Goal: Transaction & Acquisition: Book appointment/travel/reservation

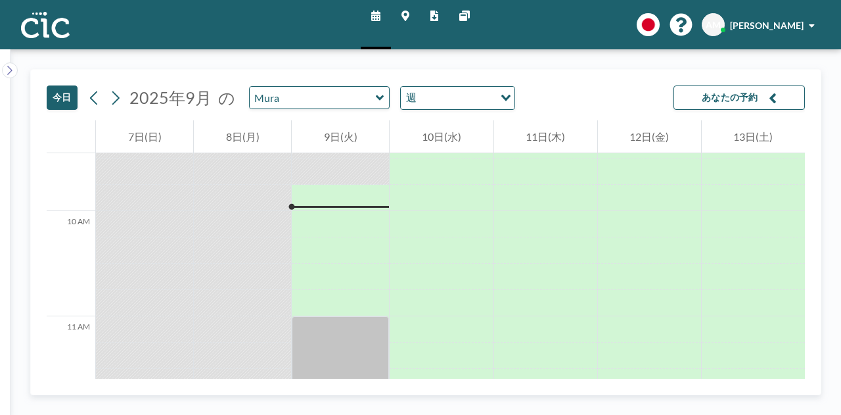
scroll to position [999, 0]
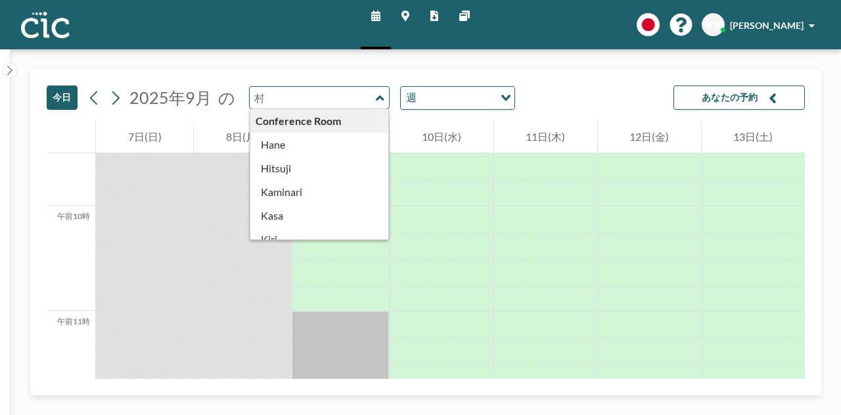
click at [350, 102] on input "text" at bounding box center [313, 98] width 126 height 22
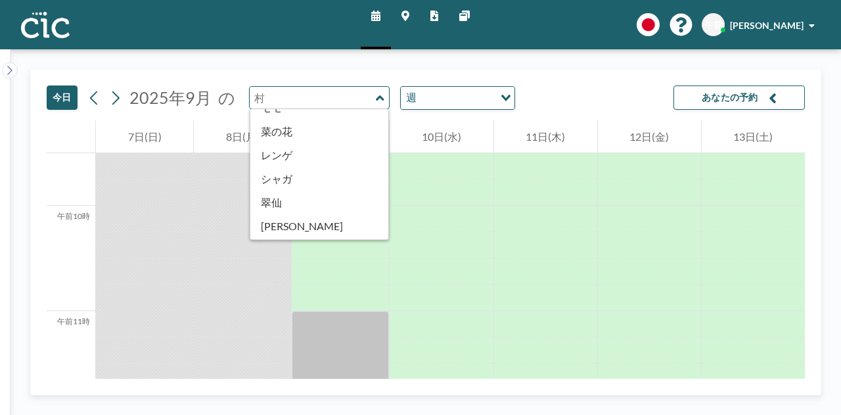
scroll to position [528, 0]
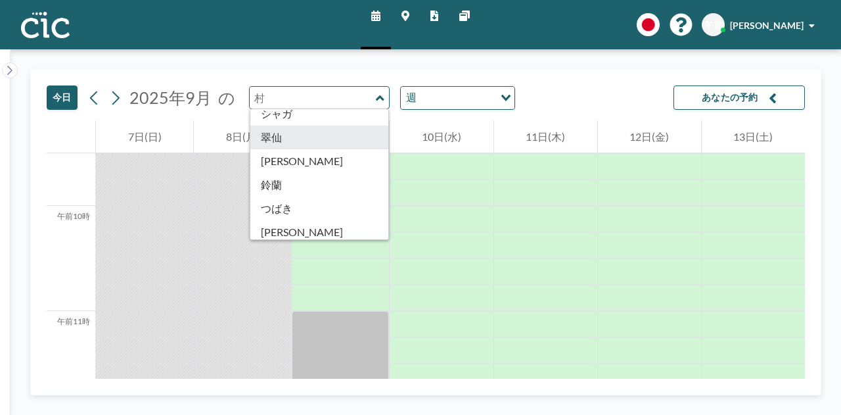
type input "Suisen"
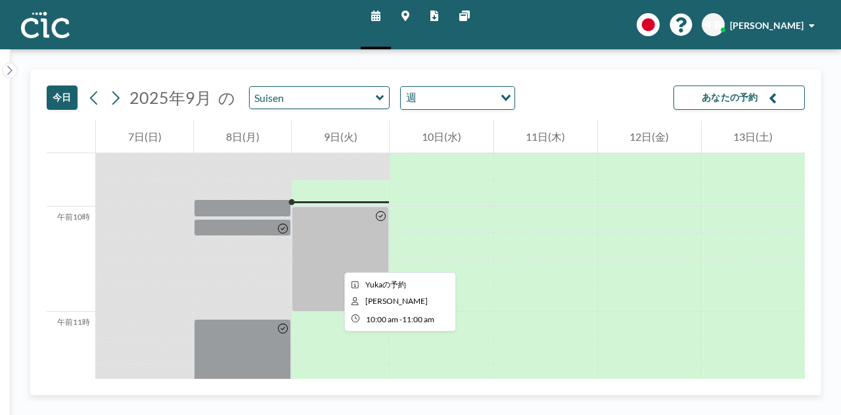
scroll to position [999, 0]
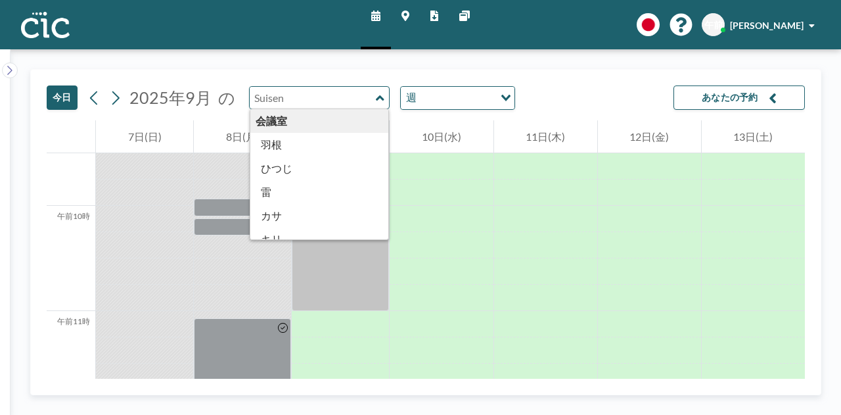
click at [351, 102] on input "text" at bounding box center [313, 98] width 126 height 22
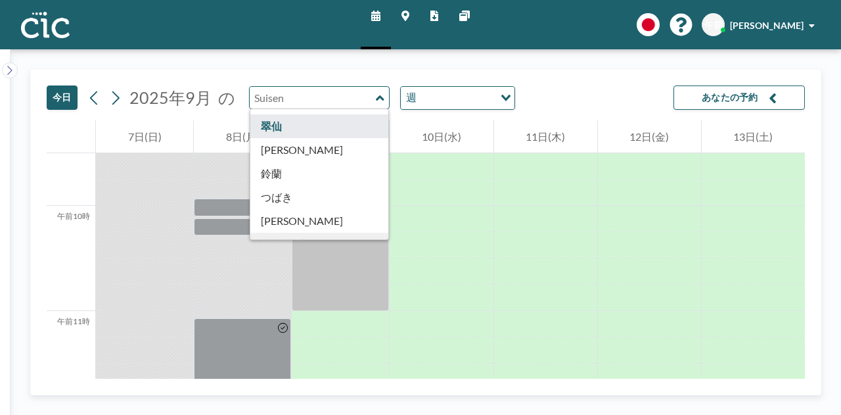
scroll to position [547, 0]
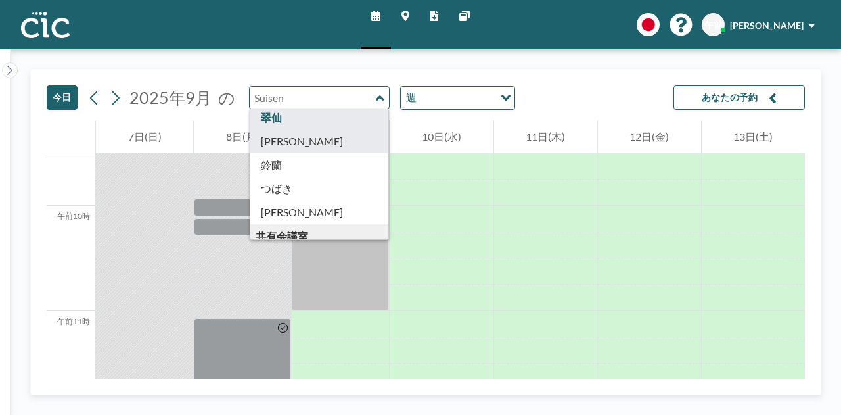
type input "Sumire"
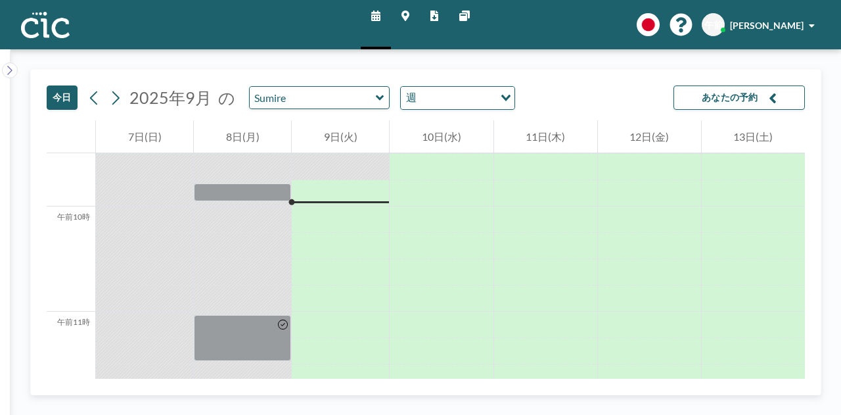
scroll to position [999, 0]
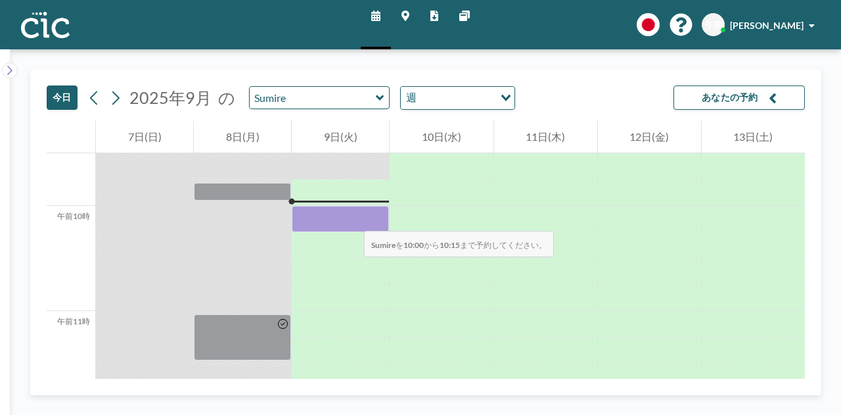
click at [351, 218] on div at bounding box center [340, 219] width 97 height 26
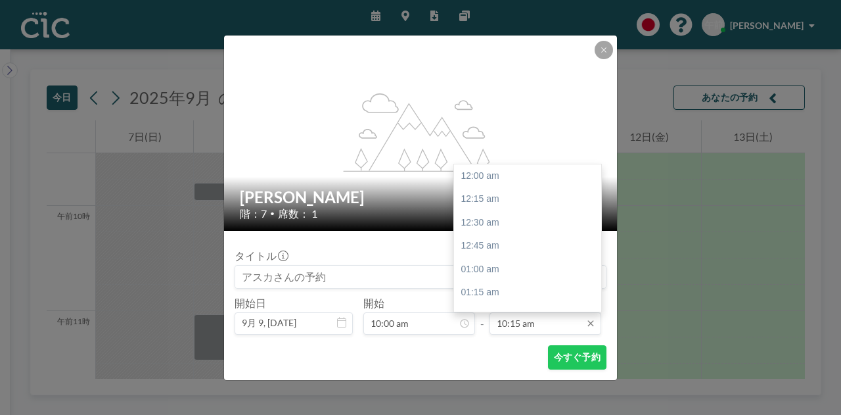
scroll to position [959, 0]
click at [519, 325] on input "10:15 am" at bounding box center [546, 323] width 112 height 22
click at [521, 221] on div "午前10時45分" at bounding box center [531, 223] width 154 height 24
type input "10:45 am"
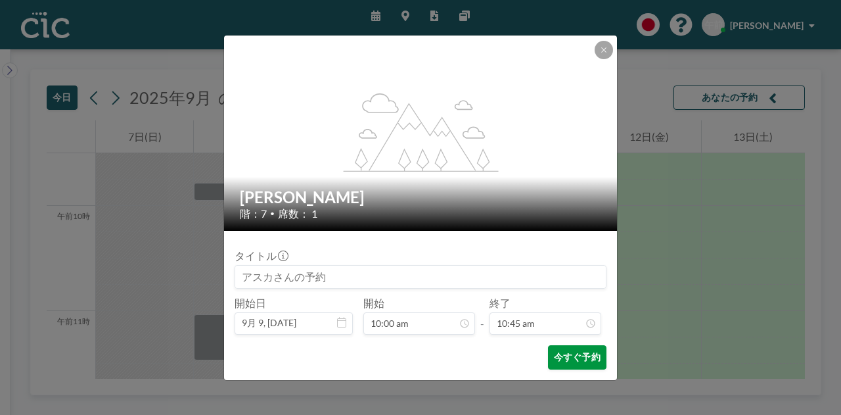
click at [571, 362] on font "今すぐ予約" at bounding box center [577, 357] width 47 height 12
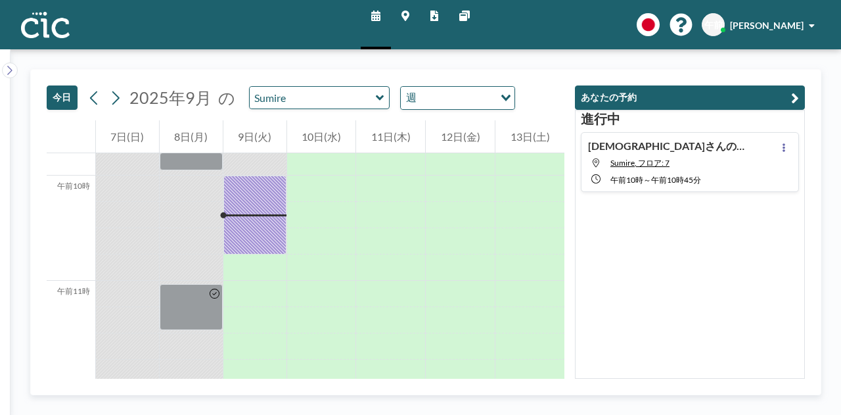
scroll to position [1079, 0]
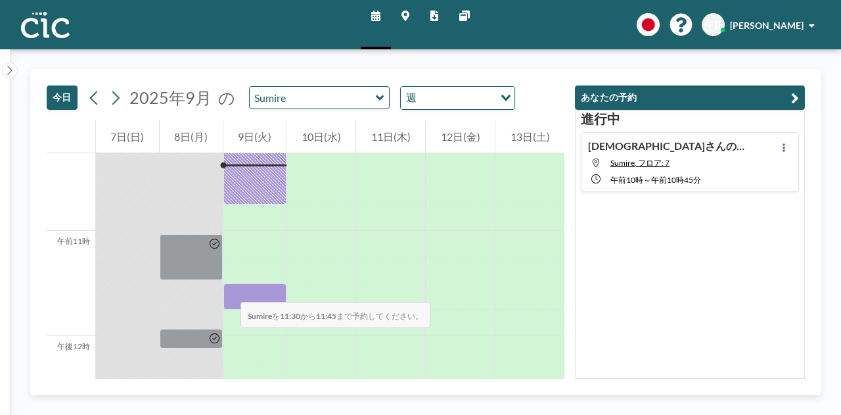
click at [227, 289] on div at bounding box center [254, 296] width 63 height 26
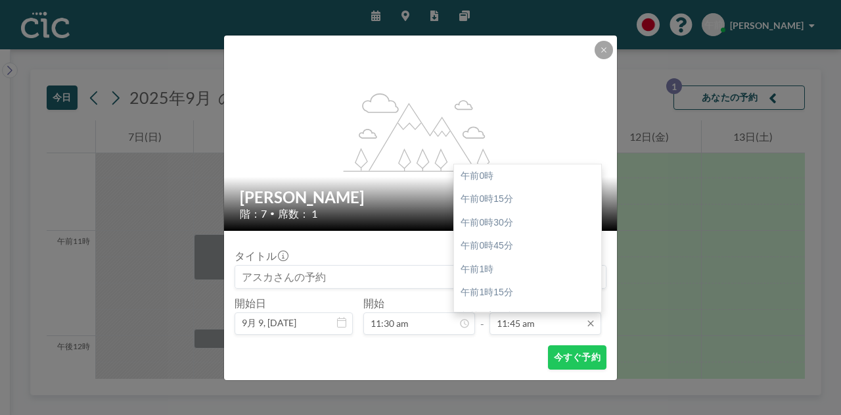
scroll to position [1100, 0]
click at [528, 323] on input "11:45 am" at bounding box center [546, 323] width 112 height 22
click at [530, 228] on div "午後12時15分" at bounding box center [531, 223] width 154 height 24
type input "12:15 pm"
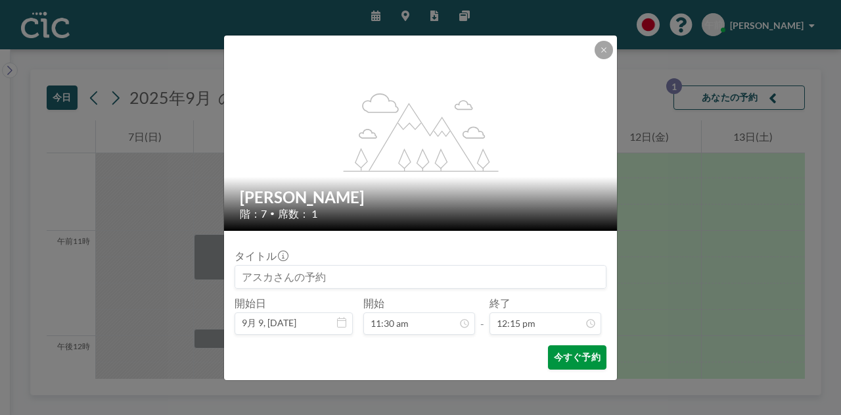
click at [569, 360] on font "今すぐ予約" at bounding box center [577, 356] width 47 height 11
